Goal: Task Accomplishment & Management: Manage account settings

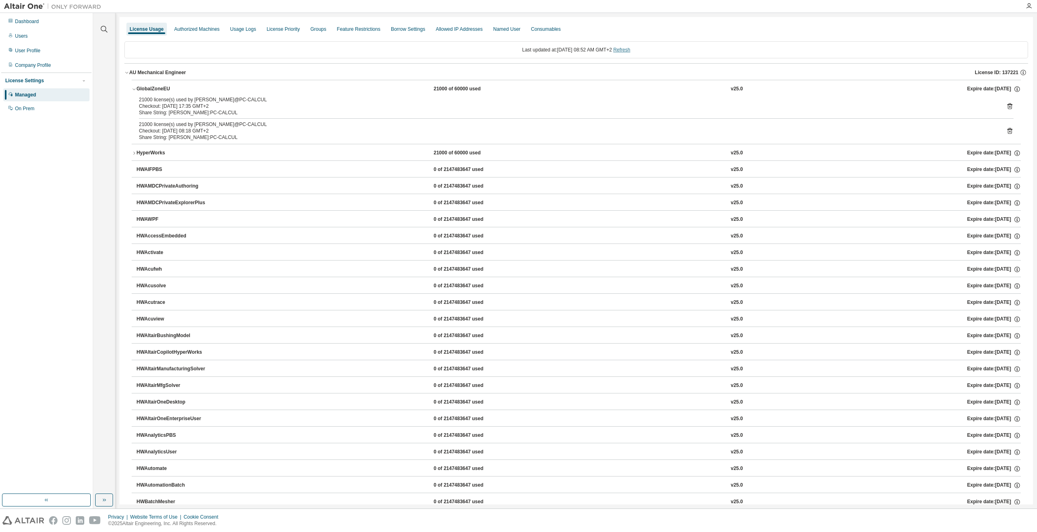
click at [630, 49] on link "Refresh" at bounding box center [621, 50] width 17 height 6
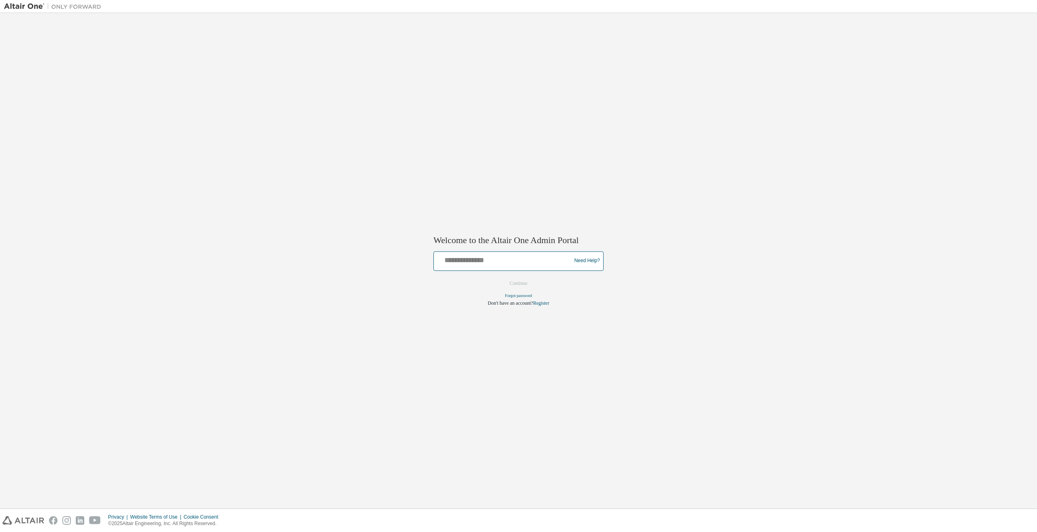
click at [525, 264] on input "text" at bounding box center [503, 259] width 133 height 12
type input "**********"
click at [523, 284] on button "Continue" at bounding box center [518, 283] width 35 height 12
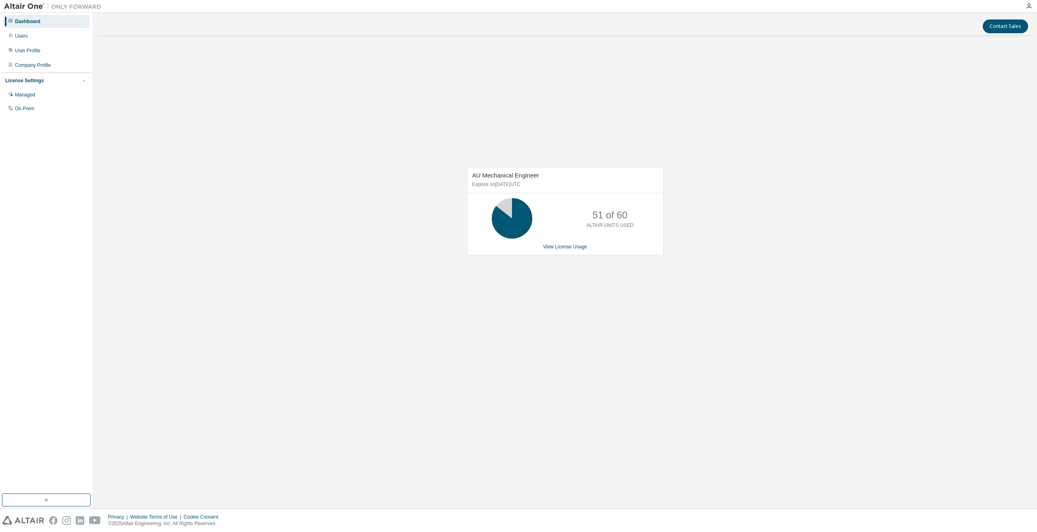
click at [453, 292] on div "AU Mechanical Engineer Expires on [DATE] UTC 51 of 60 ALTAIR UNITS USED View Li…" at bounding box center [565, 216] width 936 height 346
click at [578, 247] on link "View License Usage" at bounding box center [565, 247] width 44 height 6
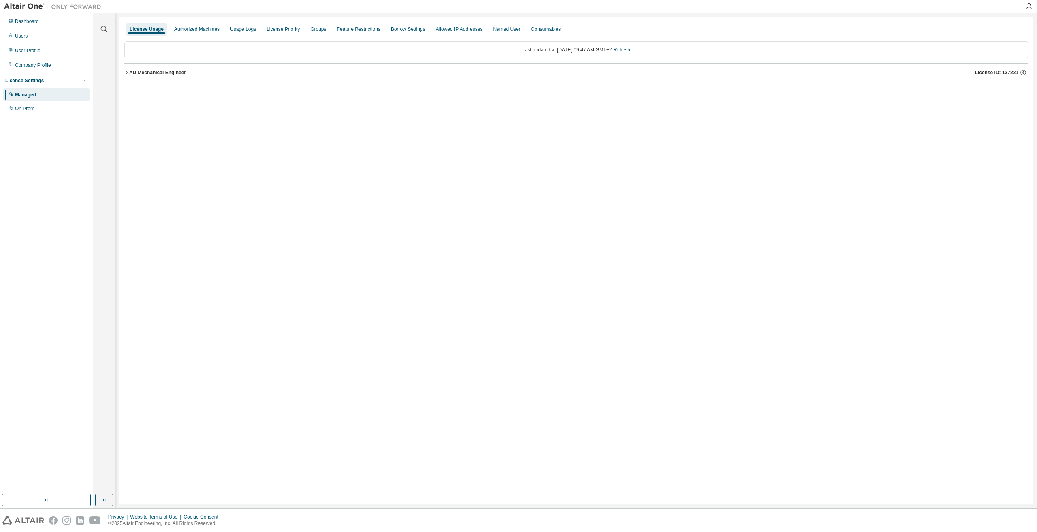
click at [139, 70] on div "AU Mechanical Engineer" at bounding box center [157, 72] width 57 height 6
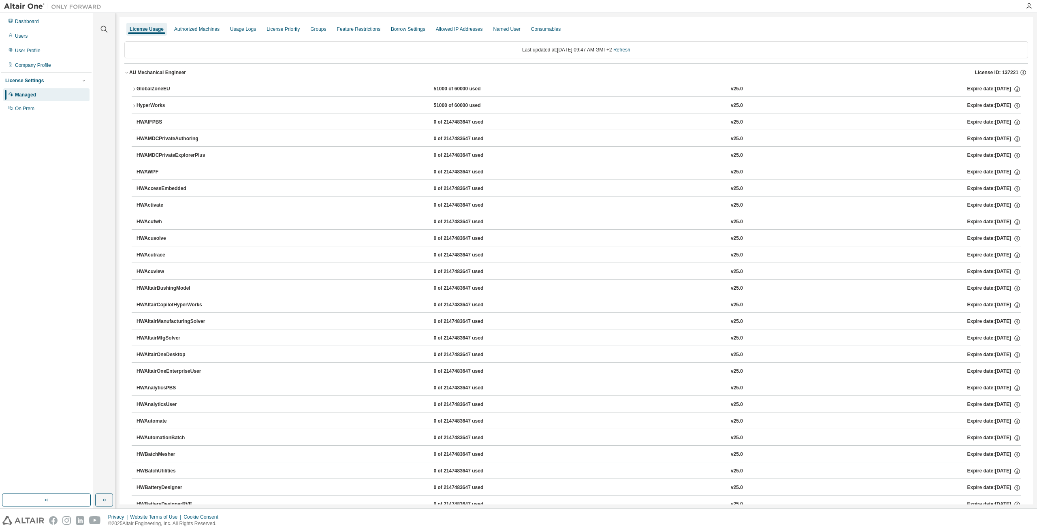
click at [152, 87] on div "GlobalZoneEU" at bounding box center [173, 88] width 73 height 7
